Goal: Information Seeking & Learning: Learn about a topic

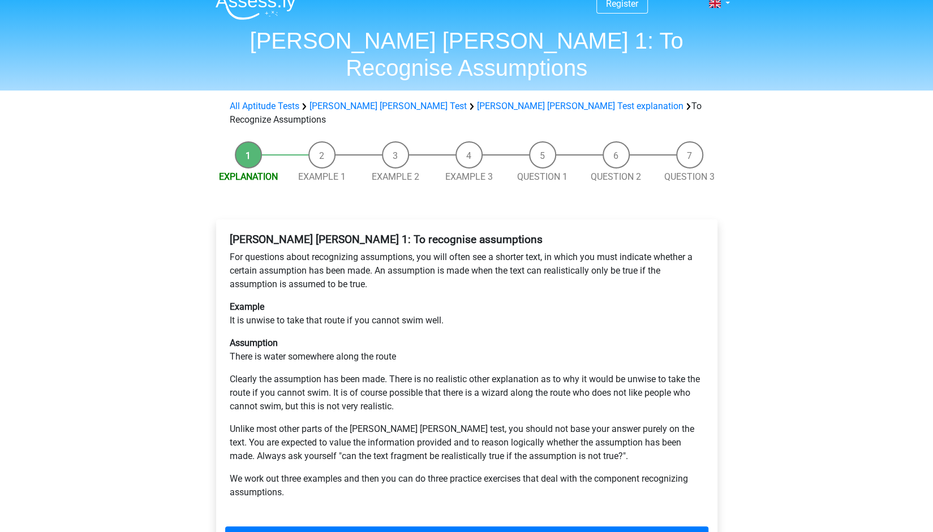
scroll to position [28, 0]
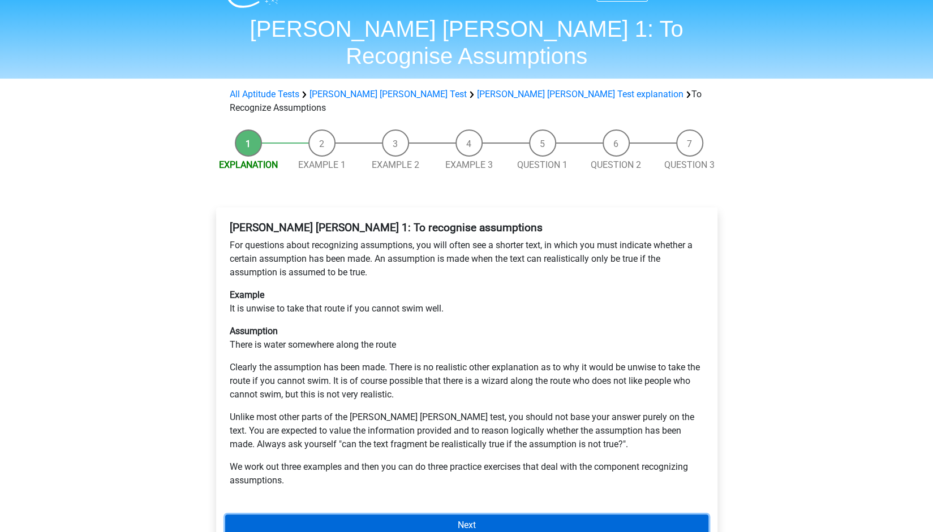
click at [401, 515] on link "Next" at bounding box center [466, 525] width 483 height 21
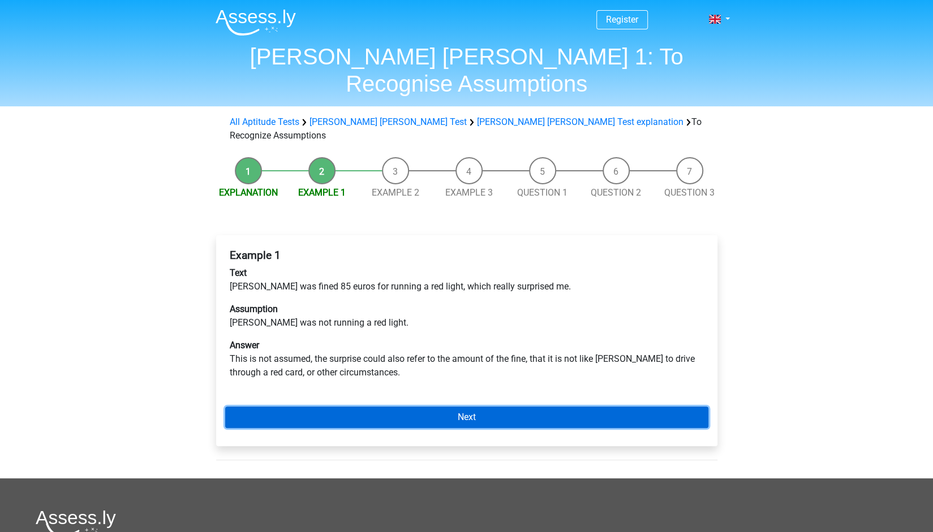
click at [373, 407] on link "Next" at bounding box center [466, 417] width 483 height 21
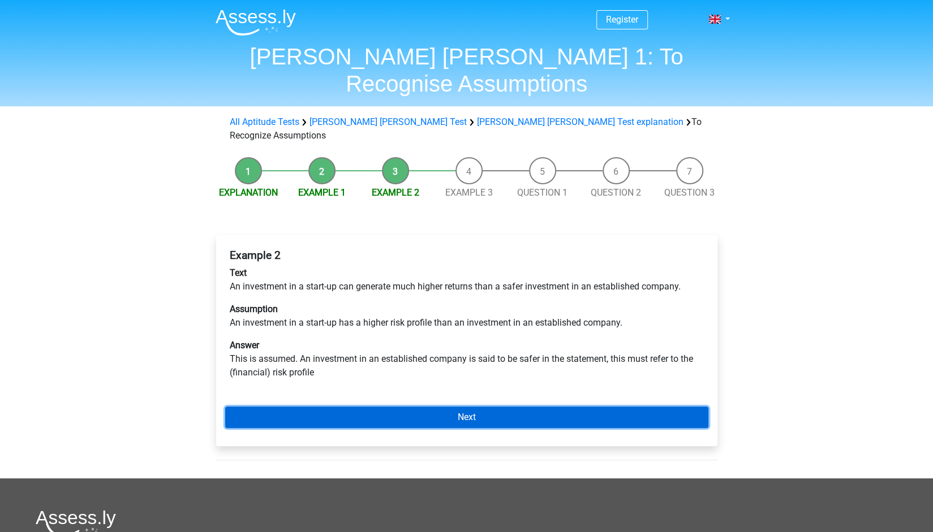
click at [447, 407] on link "Next" at bounding box center [466, 417] width 483 height 21
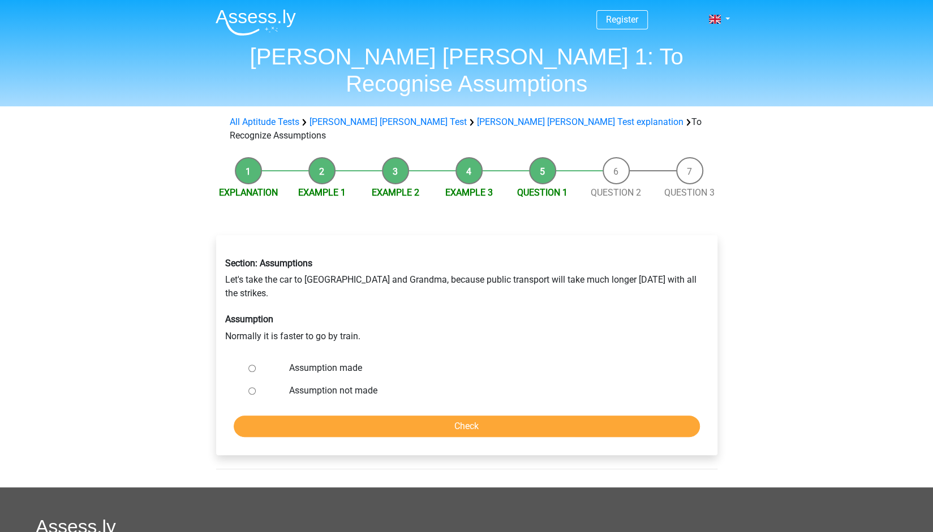
click at [343, 384] on label "Assumption not made" at bounding box center [484, 391] width 391 height 14
click at [256, 387] on input "Assumption not made" at bounding box center [251, 390] width 7 height 7
radio input "true"
click at [395, 416] on input "Check" at bounding box center [467, 426] width 466 height 21
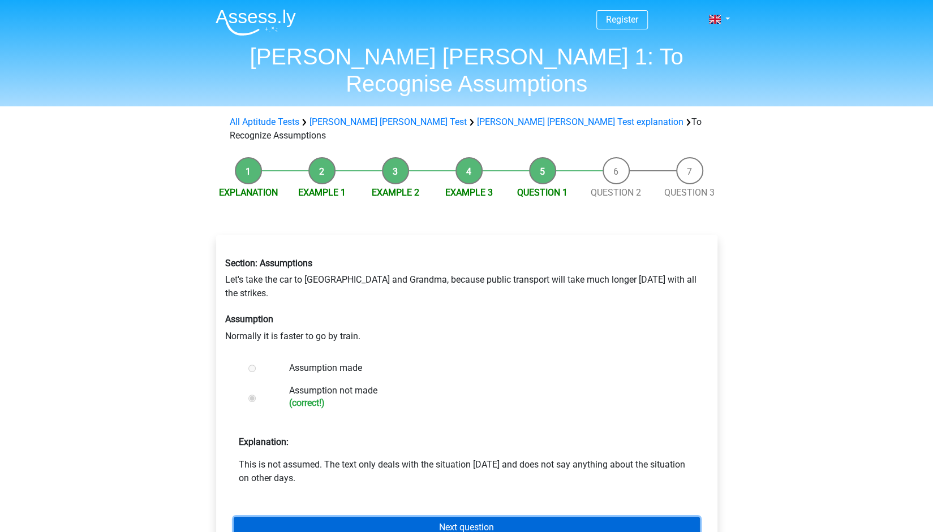
click at [391, 517] on link "Next question" at bounding box center [467, 527] width 466 height 21
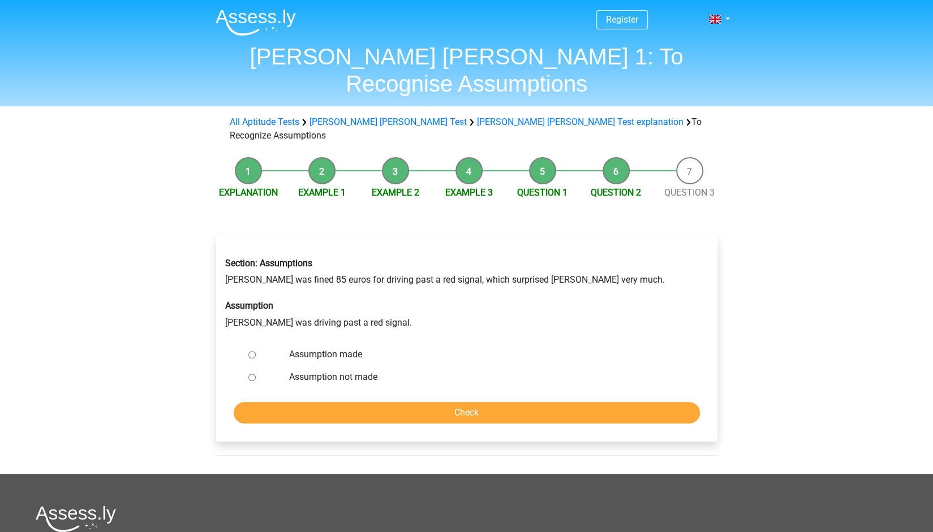
click at [353, 348] on label "Assumption made" at bounding box center [484, 355] width 391 height 14
click at [256, 351] on input "Assumption made" at bounding box center [251, 354] width 7 height 7
radio input "true"
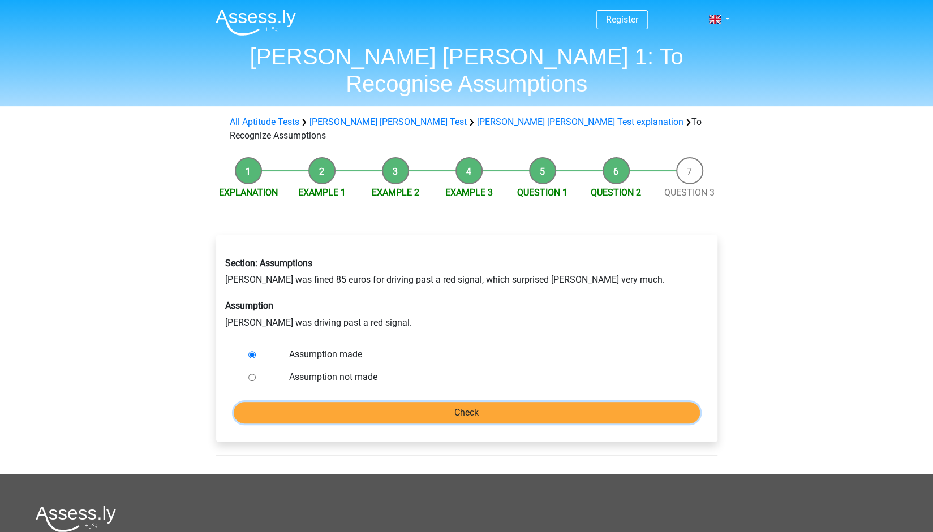
click at [386, 402] on input "Check" at bounding box center [467, 412] width 466 height 21
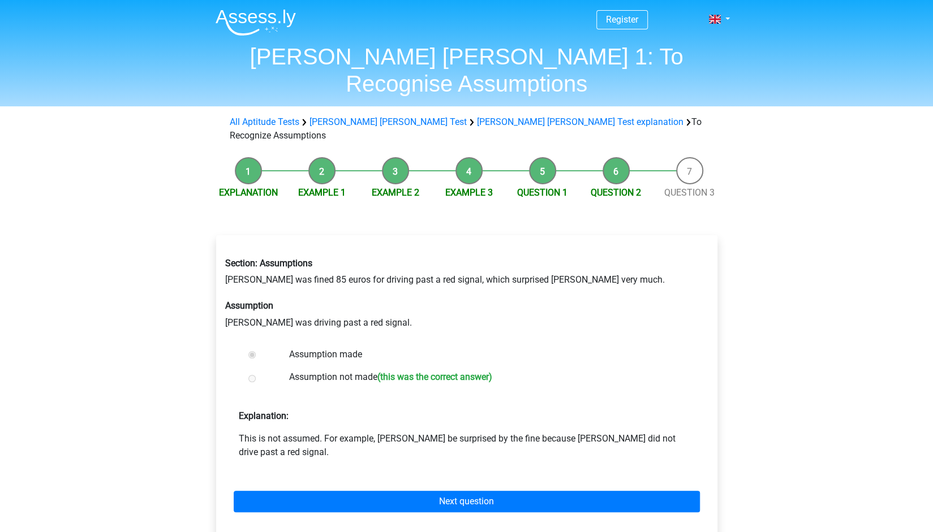
click at [343, 370] on label "Assumption not made (this was the correct answer)" at bounding box center [484, 378] width 391 height 16
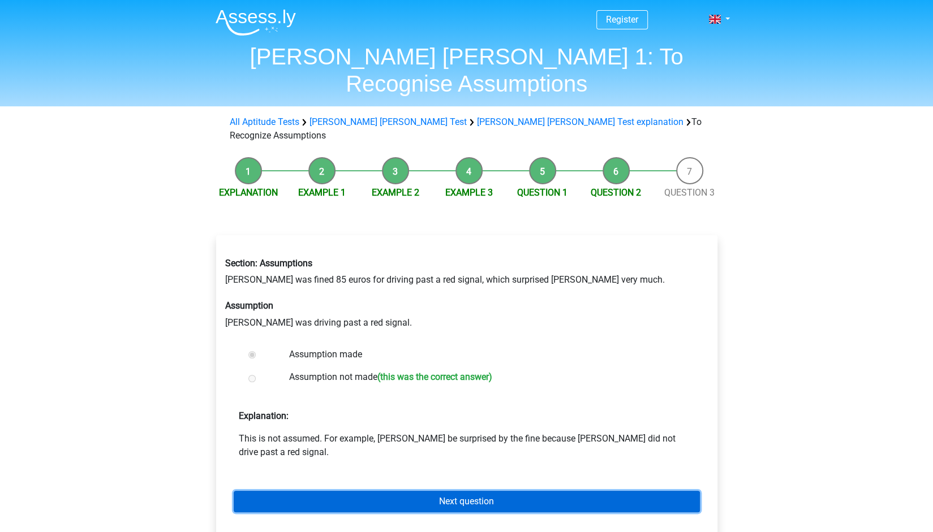
click at [373, 491] on link "Next question" at bounding box center [467, 501] width 466 height 21
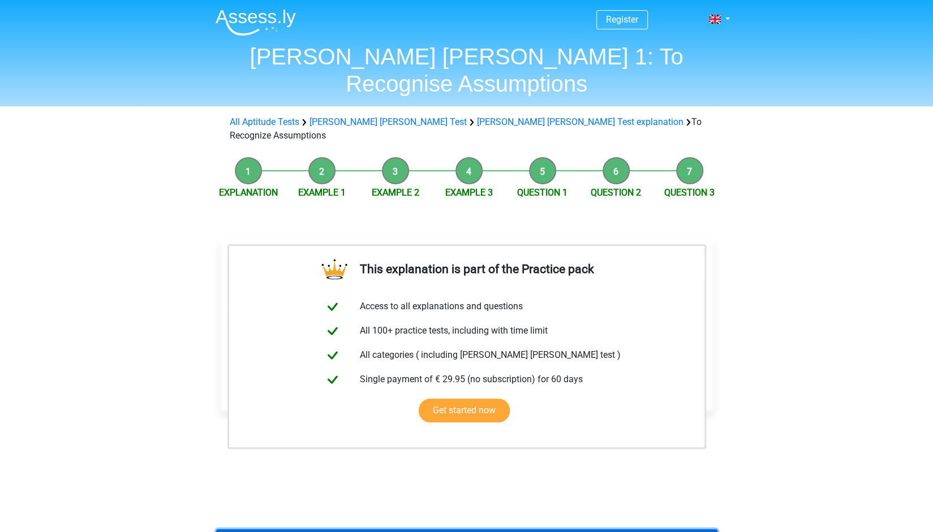
click at [490, 529] on link "Back to watson glaser test" at bounding box center [466, 539] width 501 height 21
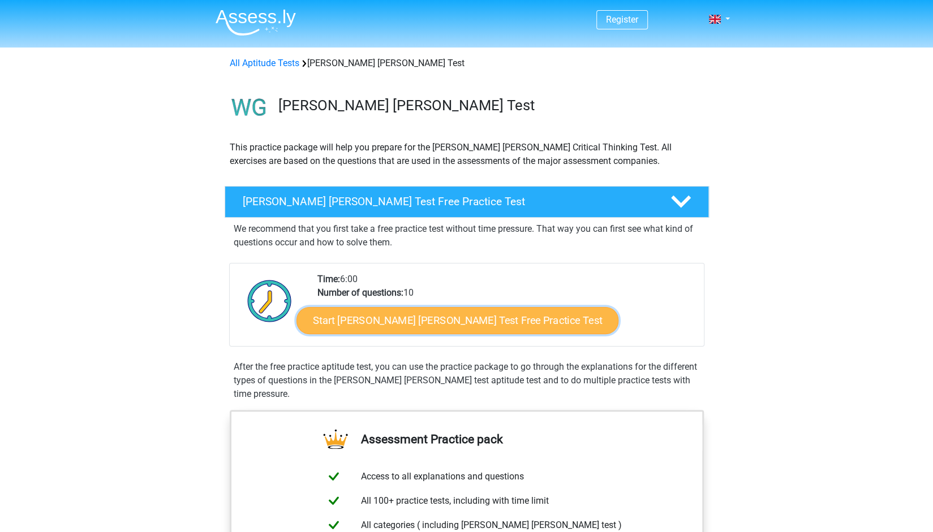
click at [506, 317] on link "Start [PERSON_NAME] [PERSON_NAME] Test Free Practice Test" at bounding box center [457, 320] width 322 height 27
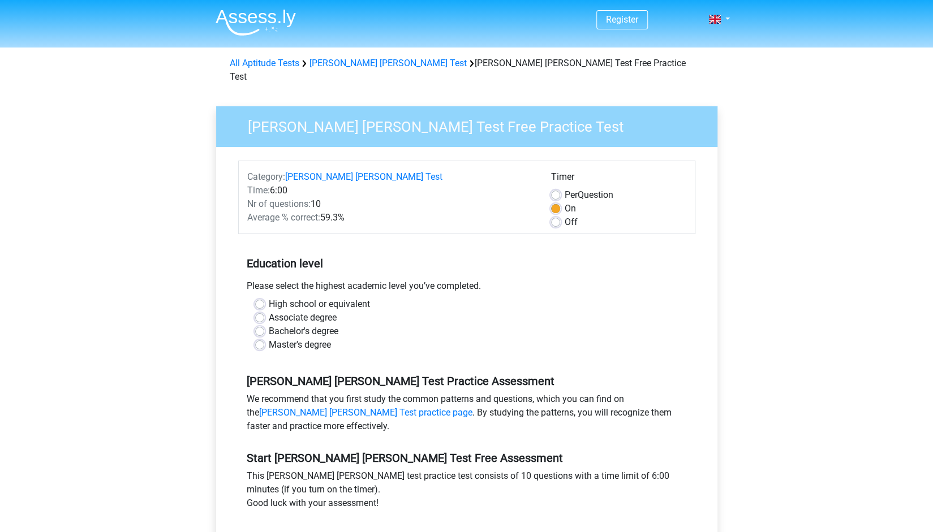
click at [264, 297] on div "High school or equivalent" at bounding box center [466, 304] width 423 height 14
click at [269, 338] on label "Master's degree" at bounding box center [300, 345] width 62 height 14
click at [260, 338] on input "Master's degree" at bounding box center [259, 343] width 9 height 11
radio input "true"
